Goal: Information Seeking & Learning: Find specific fact

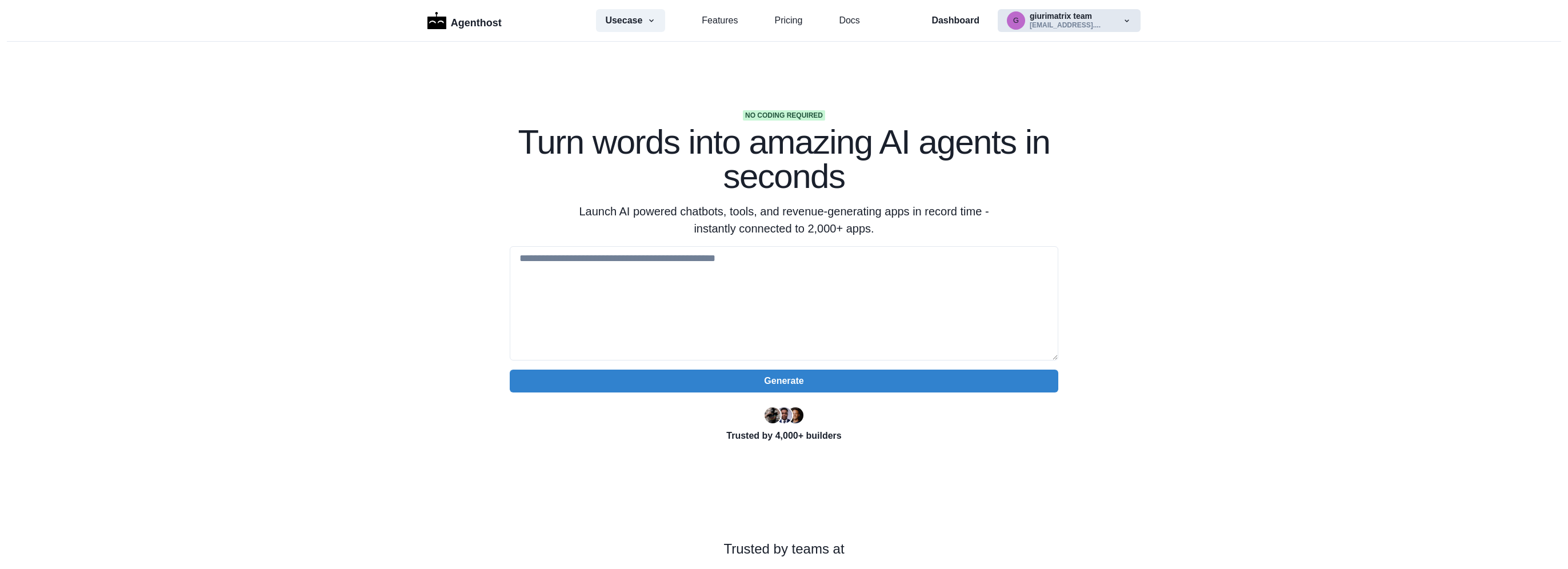
click at [1091, 18] on button "g giurimatrix team giurimatrix@gmail...." at bounding box center [1069, 20] width 143 height 23
click at [1128, 24] on button "g giurimatrix team giurimatrix@gmail...." at bounding box center [1069, 20] width 143 height 23
click at [1190, 152] on section "No coding required Turn words into amazing AI agents in seconds Launch AI power…" at bounding box center [784, 359] width 1568 height 637
click at [965, 19] on p "Dashboard" at bounding box center [955, 20] width 48 height 14
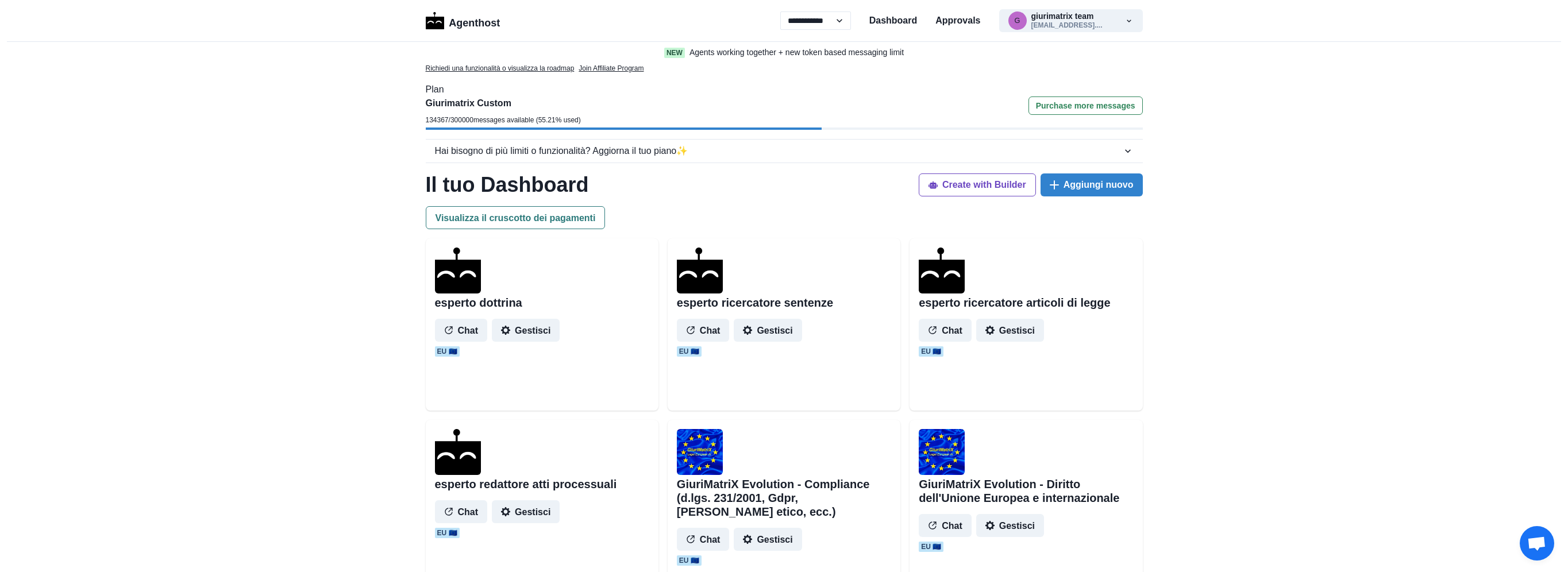
select select "**"
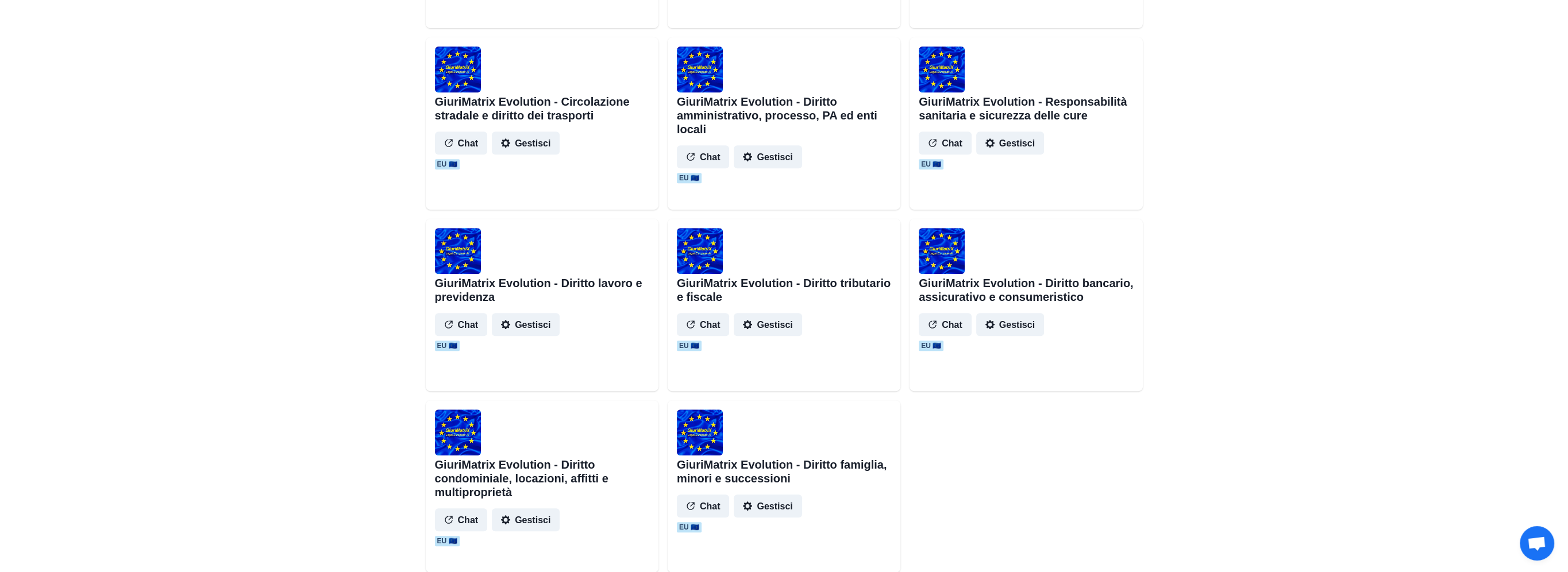
scroll to position [957, 0]
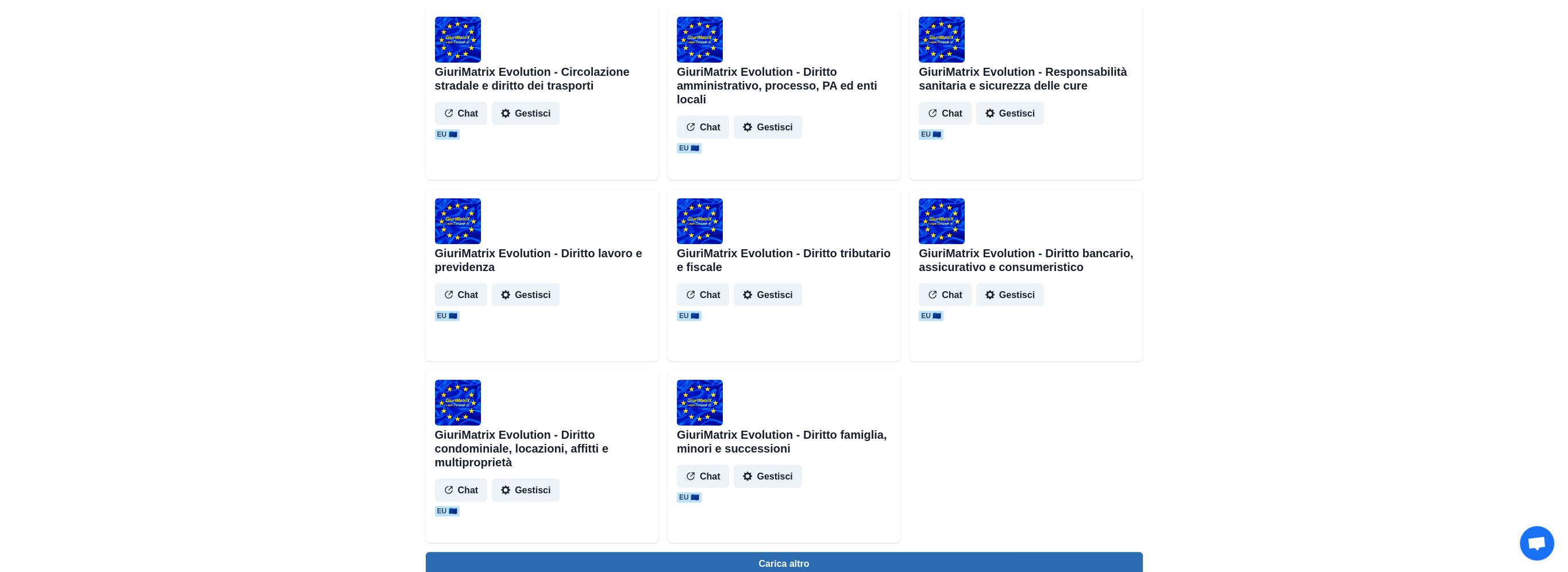
click at [857, 560] on button "Carica altro" at bounding box center [784, 563] width 717 height 23
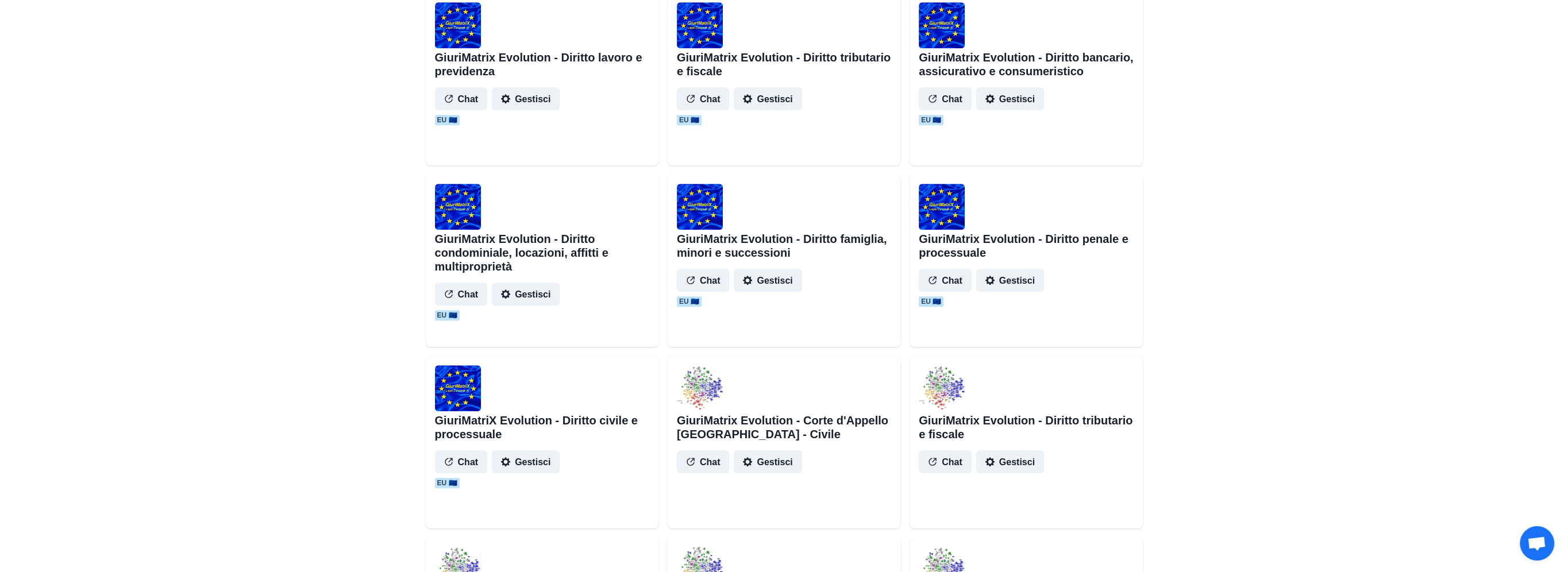
scroll to position [1244, 0]
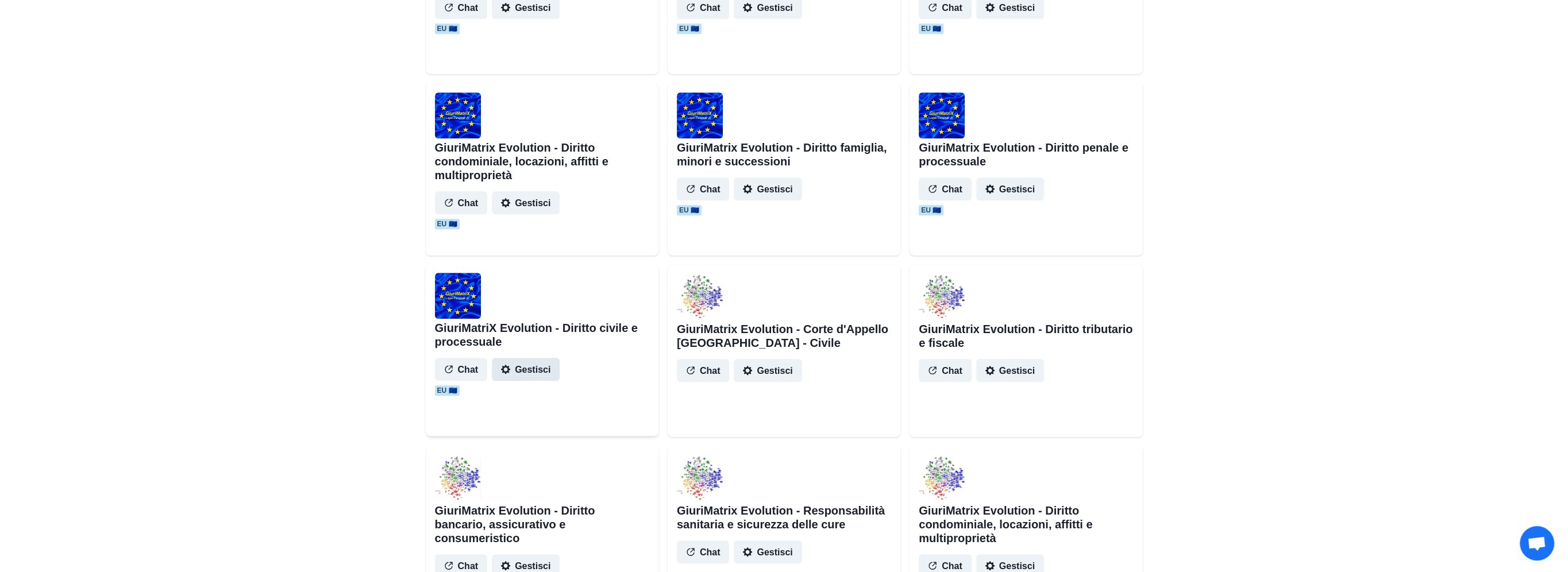
click at [532, 365] on button "Gestisci" at bounding box center [525, 368] width 68 height 23
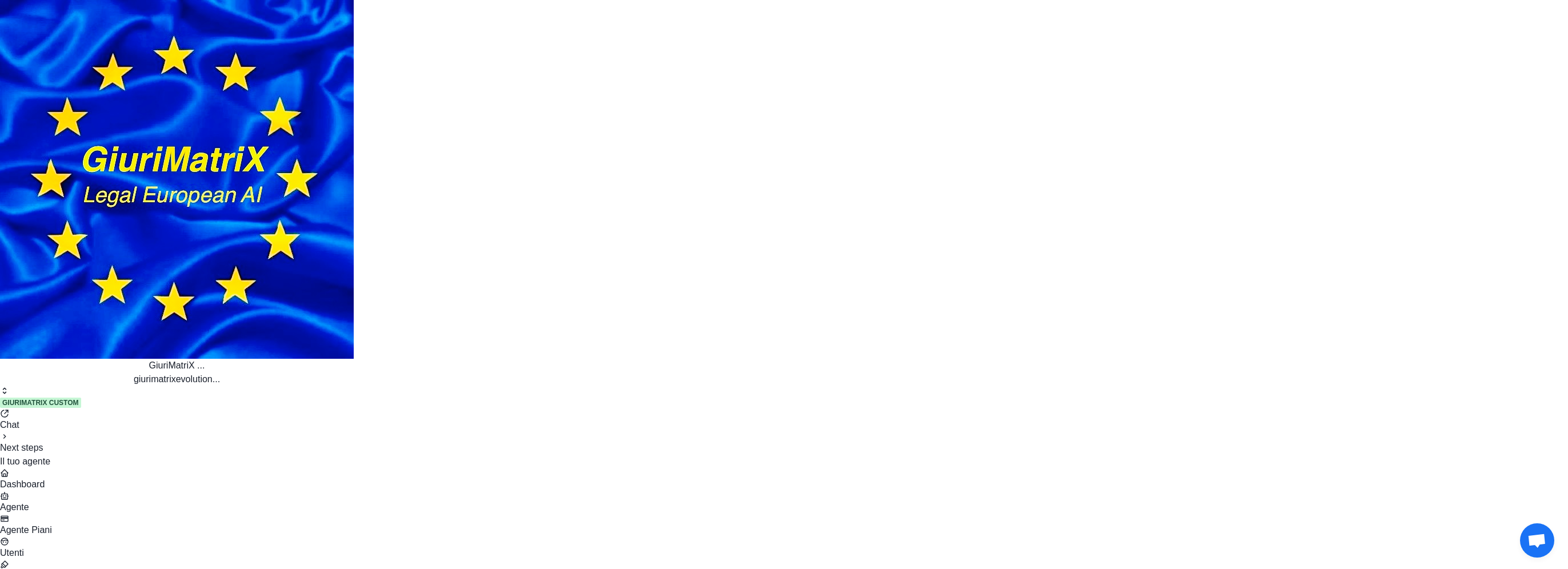
paste input "**********"
type input "**********"
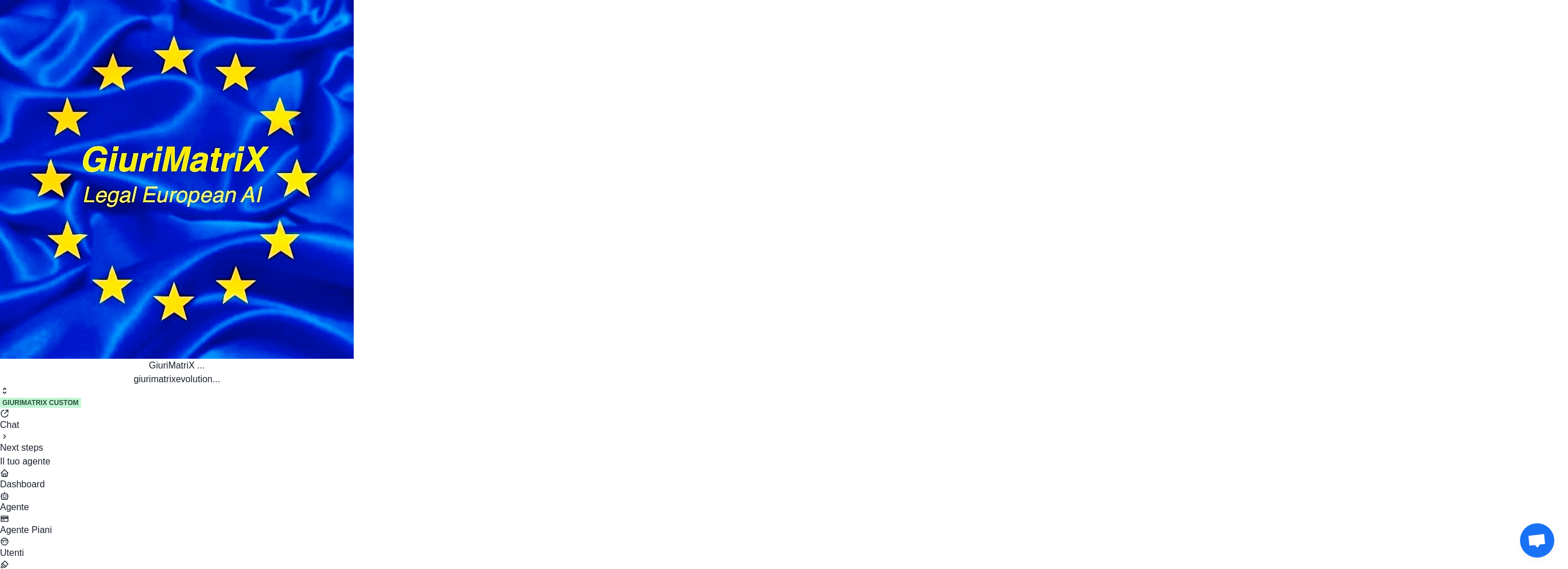
drag, startPoint x: 648, startPoint y: 247, endPoint x: 935, endPoint y: 254, distance: 287.1
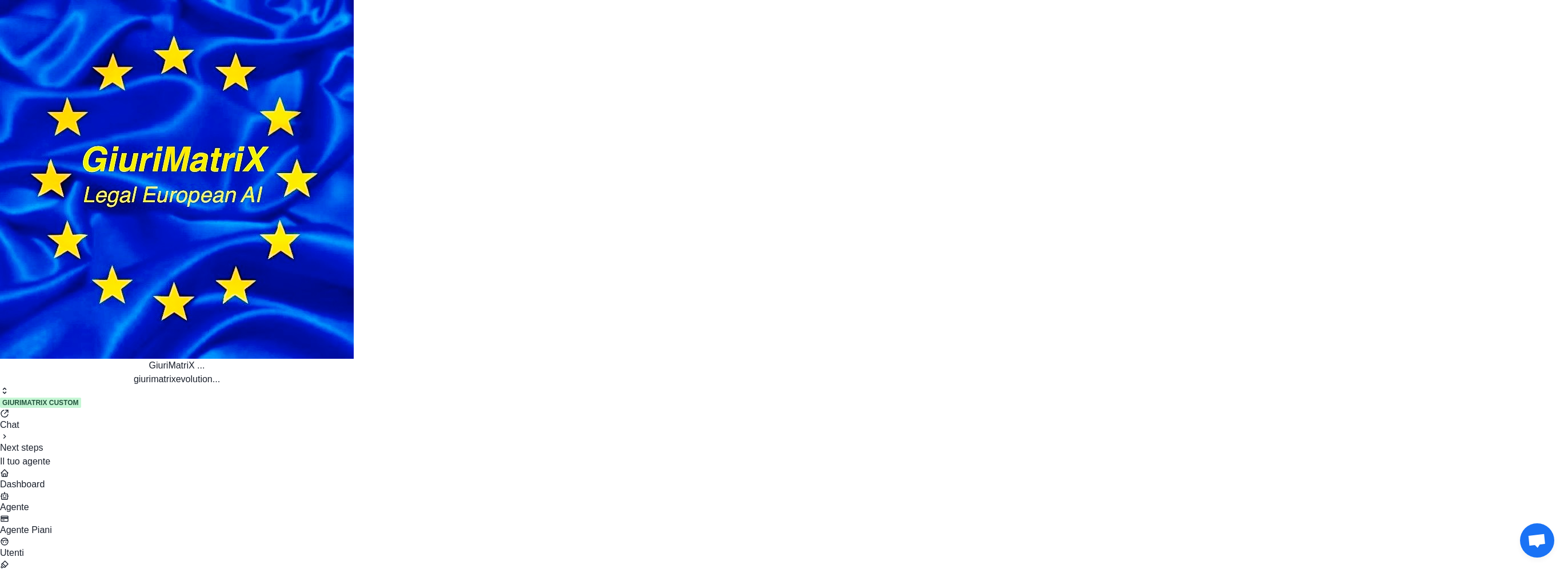
drag, startPoint x: 550, startPoint y: 227, endPoint x: 931, endPoint y: 260, distance: 382.4
copy p "ricorso ex art. 414 cpc e decreto del giudice del lavoro notificati computando …"
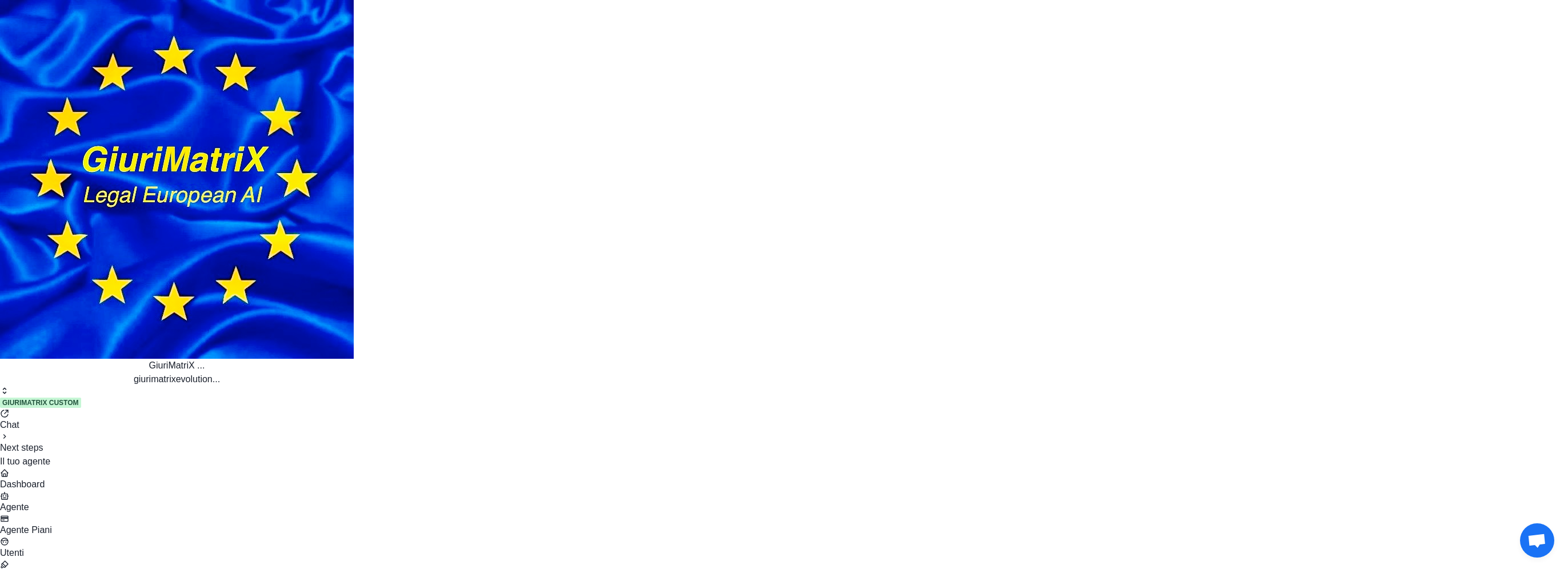
scroll to position [5396, 0]
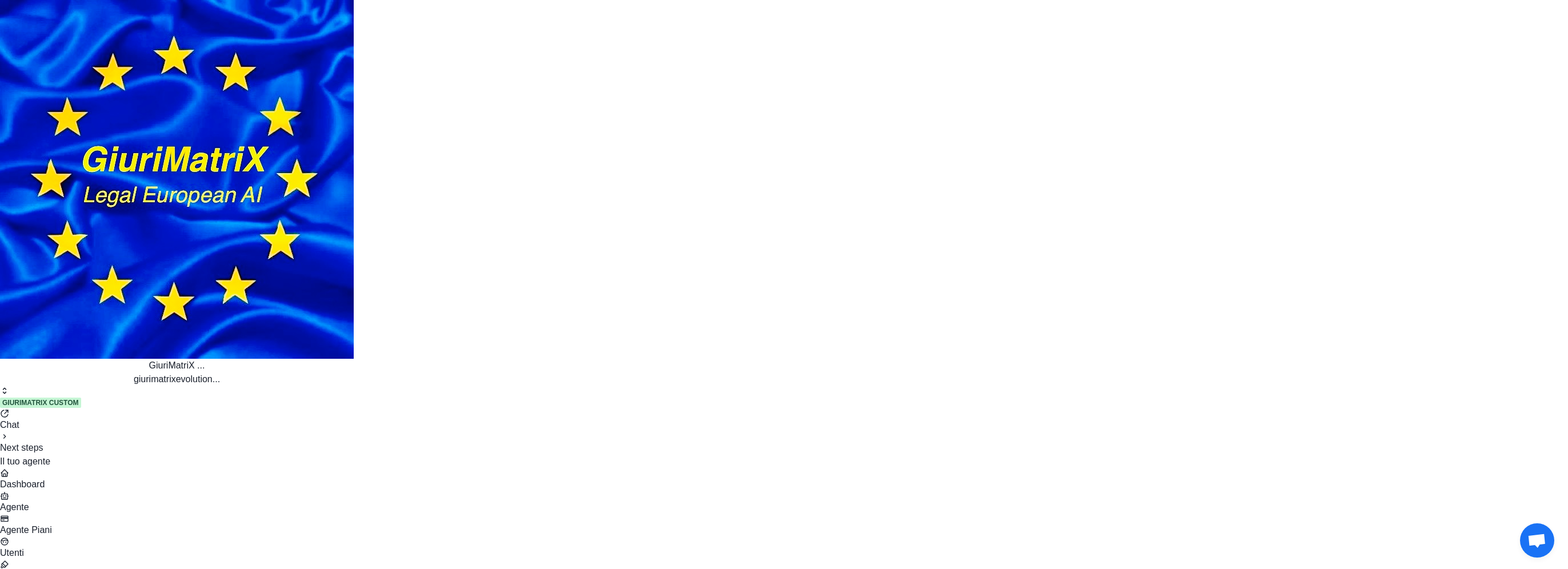
scroll to position [13534, 0]
drag, startPoint x: 555, startPoint y: 251, endPoint x: 719, endPoint y: 254, distance: 164.0
copy p "ntetizza contenuto file ricorso fiamingo"
